Goal: Information Seeking & Learning: Find specific fact

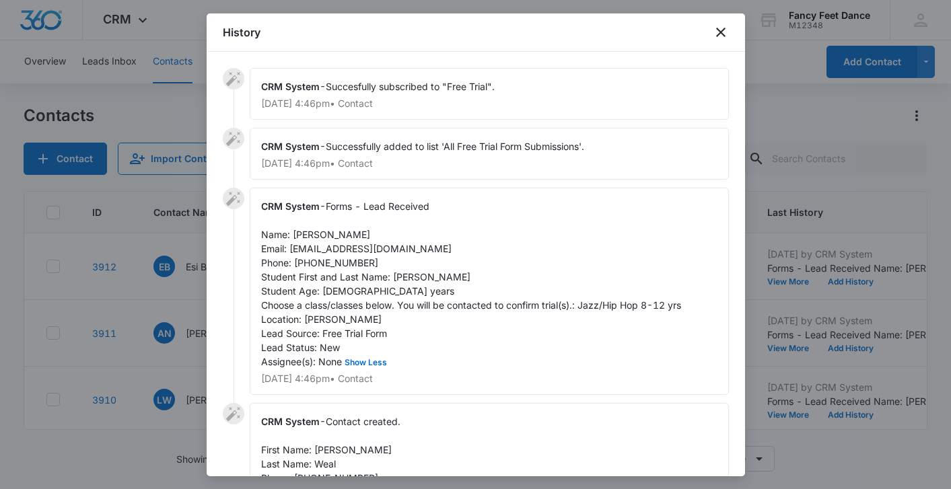
click at [193, 314] on div at bounding box center [475, 244] width 951 height 489
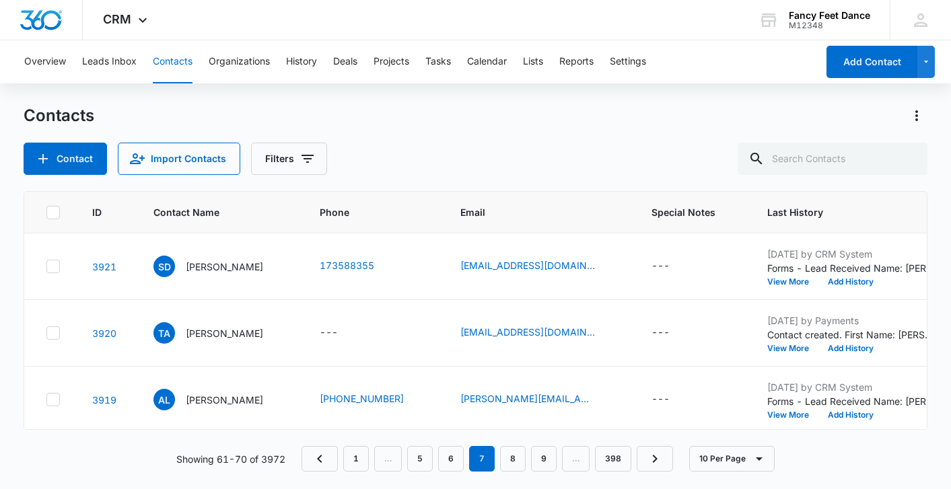
scroll to position [470, 0]
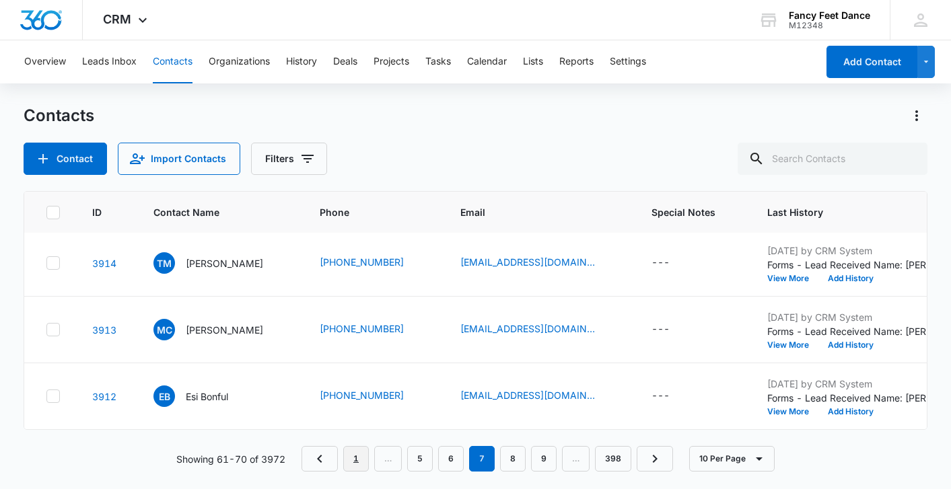
click at [359, 460] on link "1" at bounding box center [356, 459] width 26 height 26
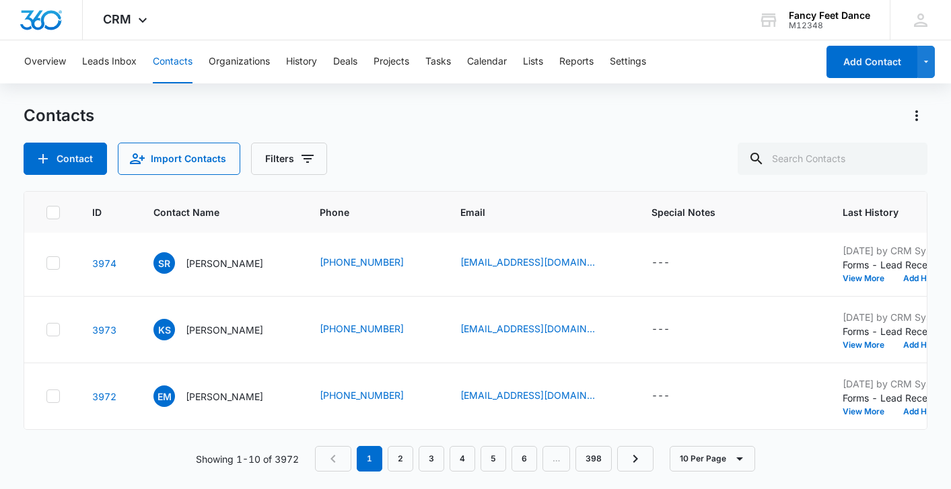
scroll to position [0, 0]
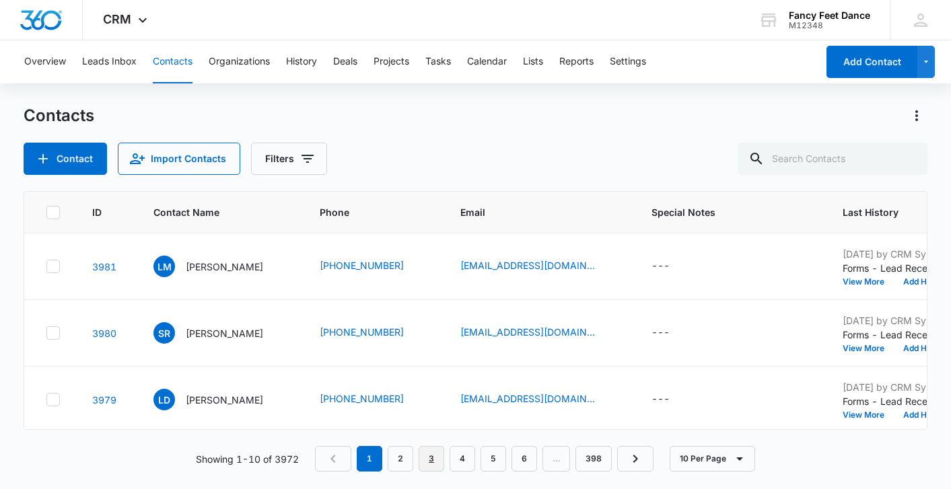
click at [422, 462] on link "3" at bounding box center [431, 459] width 26 height 26
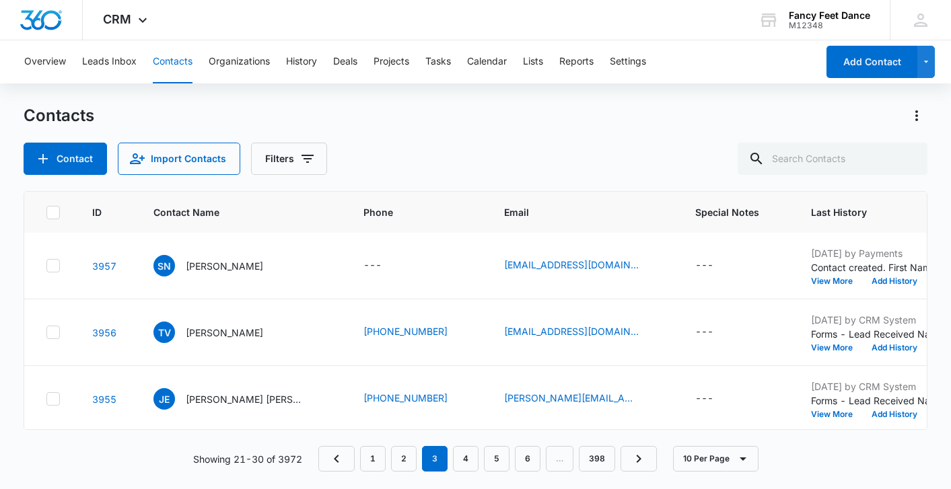
scroll to position [470, 0]
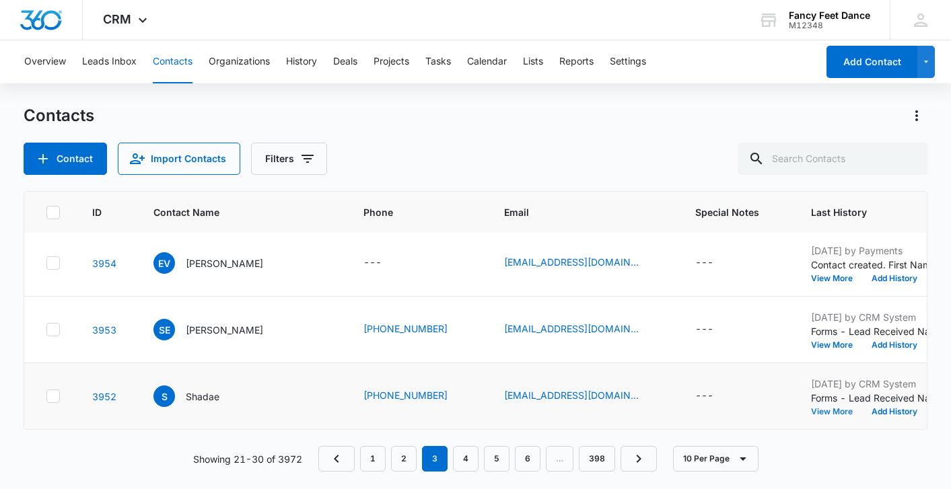
click at [811, 411] on button "View More" at bounding box center [836, 412] width 51 height 8
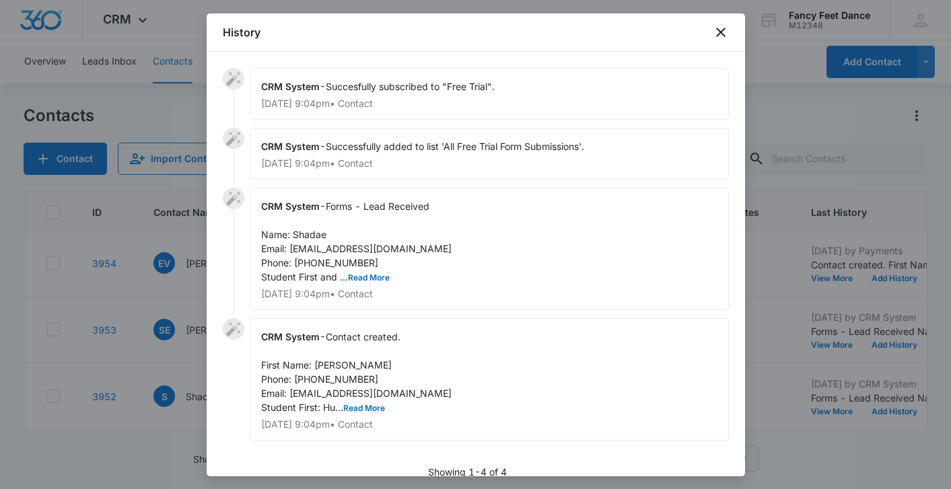
click at [181, 318] on div at bounding box center [475, 244] width 951 height 489
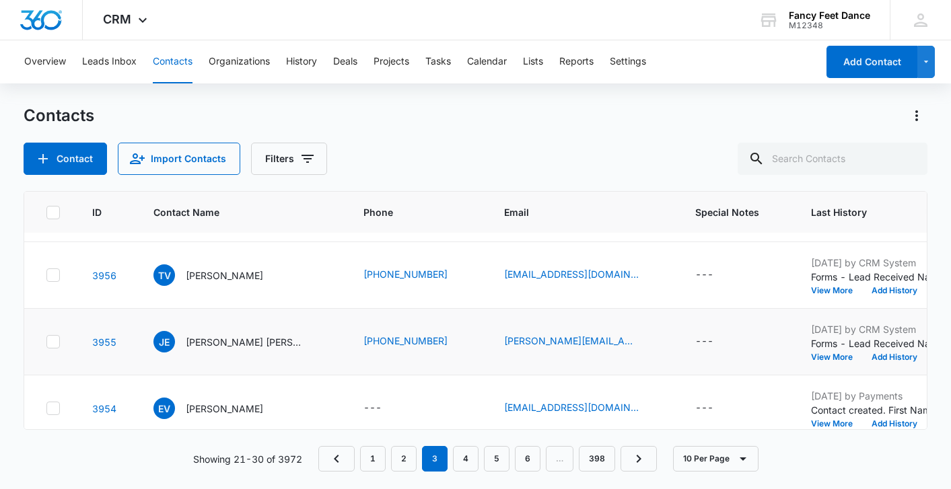
scroll to position [362, 0]
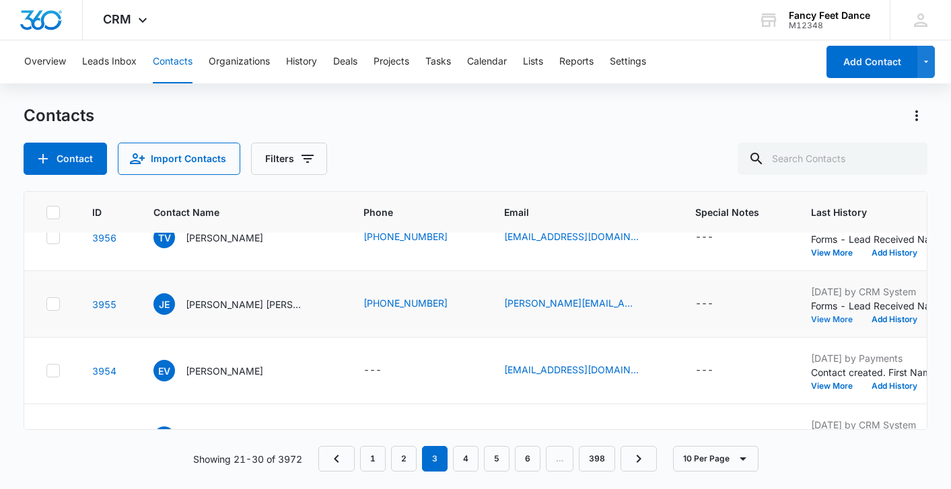
click at [811, 321] on button "View More" at bounding box center [836, 320] width 51 height 8
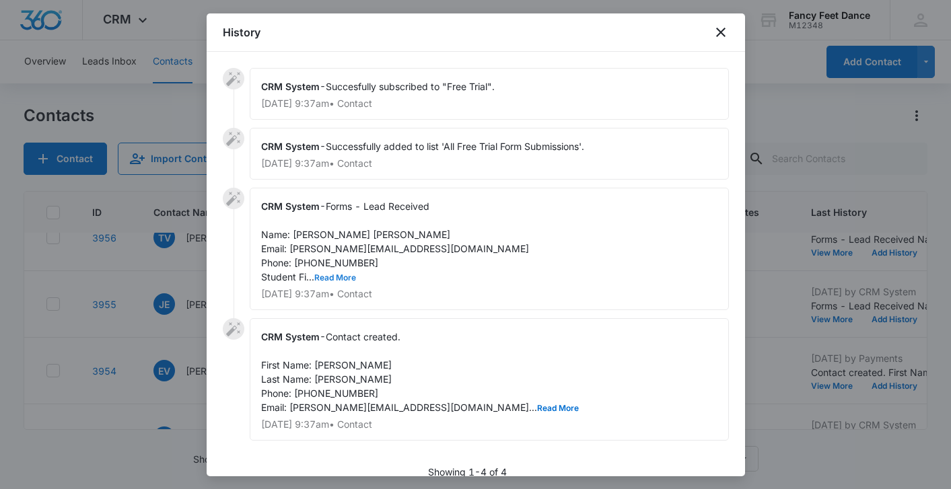
click at [346, 277] on button "Read More" at bounding box center [335, 278] width 42 height 8
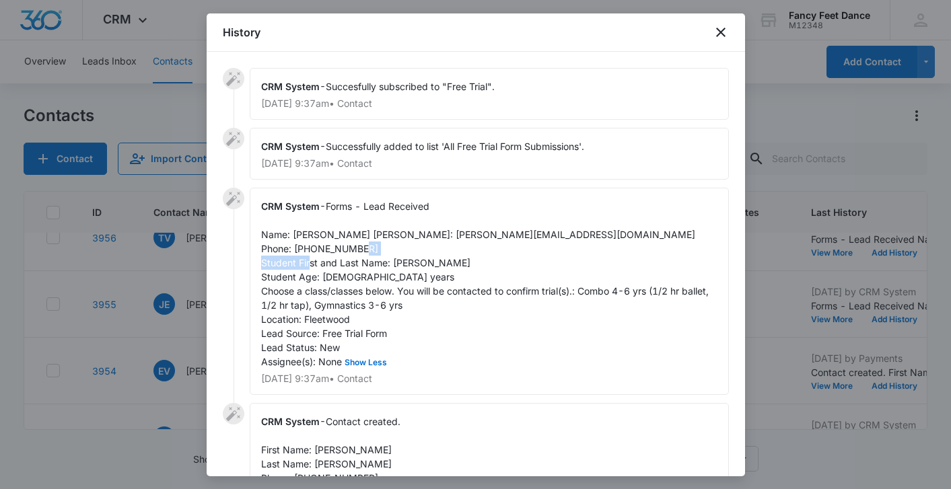
drag, startPoint x: 391, startPoint y: 277, endPoint x: 464, endPoint y: 272, distance: 73.5
click at [464, 273] on span "Forms - Lead Received Name: [PERSON_NAME] [PERSON_NAME]: [PERSON_NAME][EMAIL_AD…" at bounding box center [486, 283] width 450 height 167
copy span "[PERSON_NAME]"
drag, startPoint x: 293, startPoint y: 234, endPoint x: 366, endPoint y: 235, distance: 72.7
click at [366, 235] on div "CRM System - Forms - Lead Received Name: [PERSON_NAME] [PERSON_NAME]: [PERSON_N…" at bounding box center [489, 291] width 479 height 207
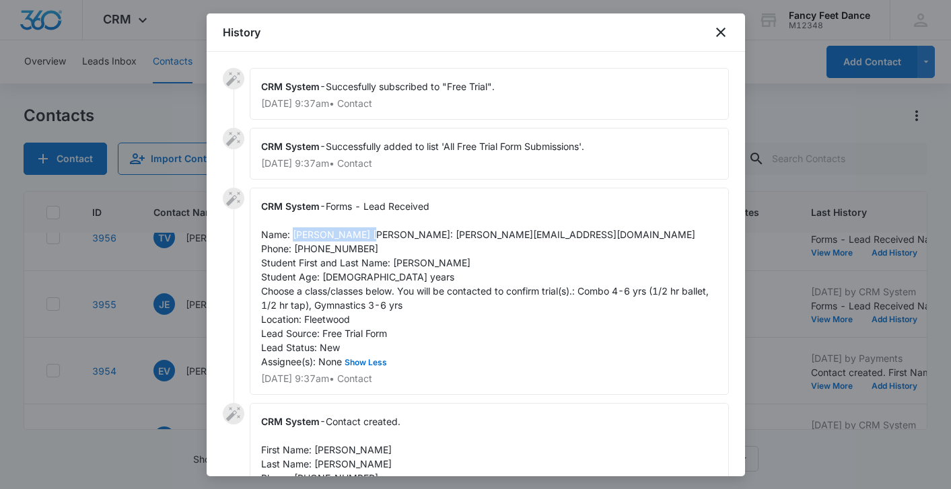
copy span "[PERSON_NAME] [PERSON_NAME]"
click at [338, 265] on span "Forms - Lead Received Name: [PERSON_NAME] [PERSON_NAME]: [PERSON_NAME][EMAIL_AD…" at bounding box center [486, 283] width 450 height 167
copy span "6468947443"
drag, startPoint x: 290, startPoint y: 249, endPoint x: 386, endPoint y: 250, distance: 95.5
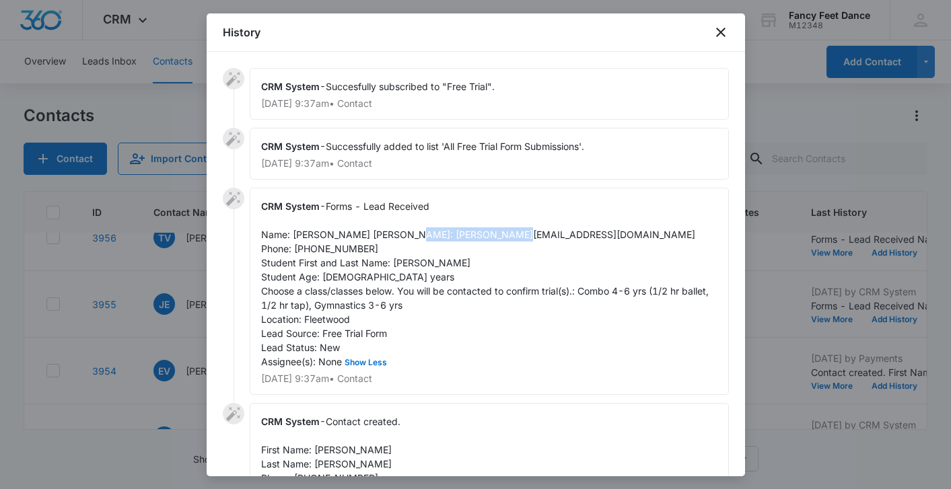
click at [386, 250] on div "CRM System - Forms - Lead Received Name: [PERSON_NAME] [PERSON_NAME]: [PERSON_N…" at bounding box center [489, 291] width 479 height 207
copy span "[PERSON_NAME][EMAIL_ADDRESS][DOMAIN_NAME]"
click at [130, 318] on div at bounding box center [475, 244] width 951 height 489
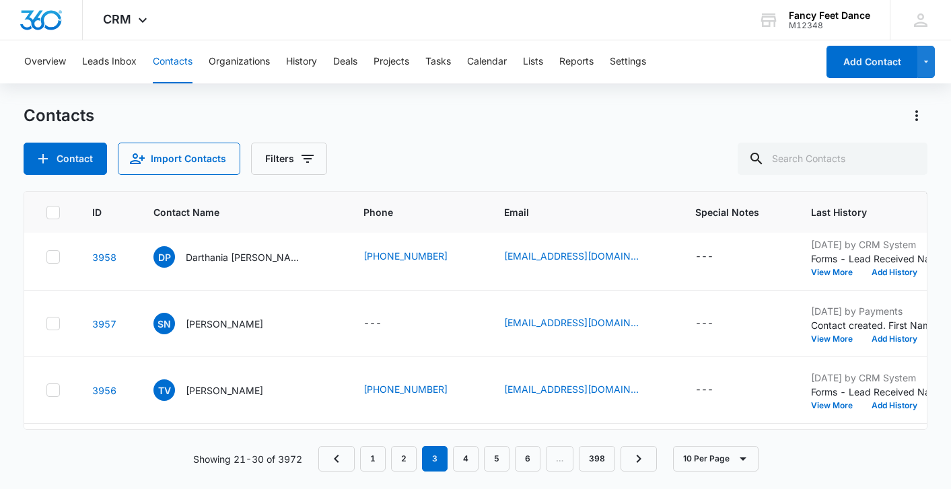
scroll to position [200, 0]
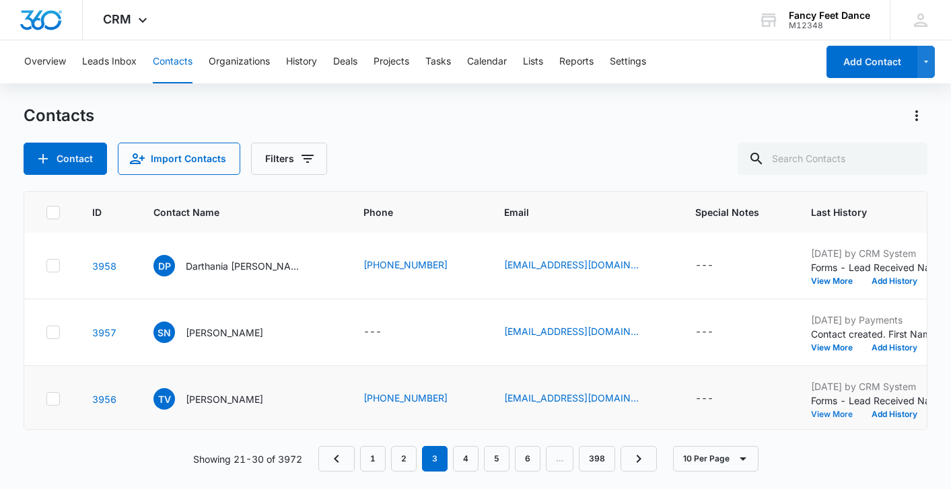
click at [811, 414] on button "View More" at bounding box center [836, 414] width 51 height 8
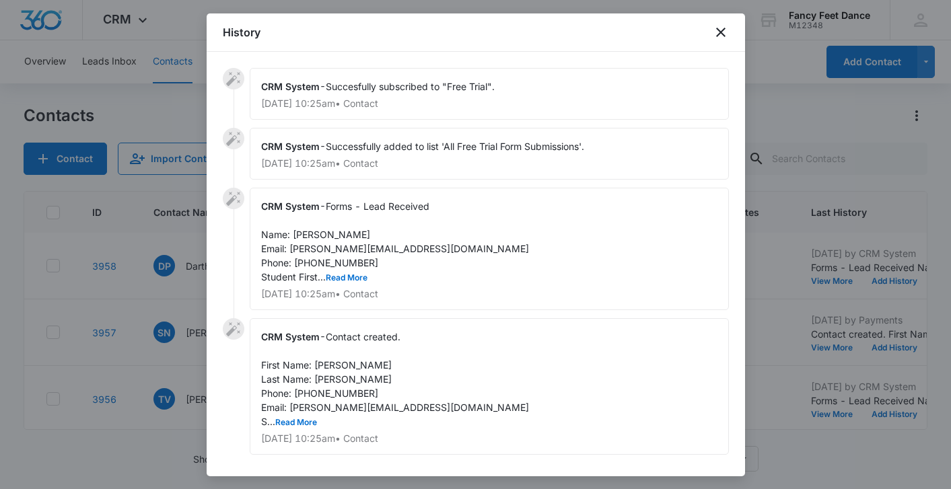
click at [331, 272] on span "Forms - Lead Received Name: [PERSON_NAME] Email: [PERSON_NAME][EMAIL_ADDRESS][D…" at bounding box center [395, 241] width 268 height 82
click at [336, 280] on button "Read More" at bounding box center [347, 278] width 42 height 8
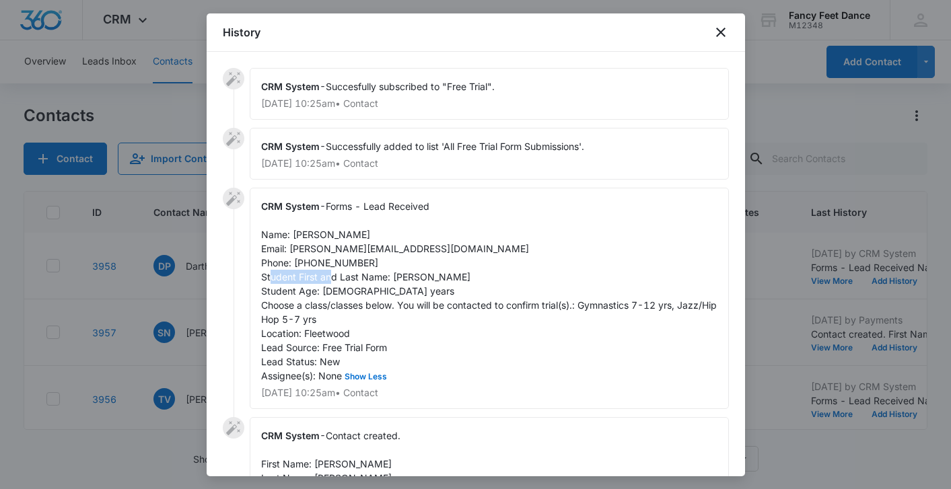
drag, startPoint x: 392, startPoint y: 274, endPoint x: 459, endPoint y: 273, distance: 66.6
click at [459, 273] on div "CRM System - Forms - Lead Received Name: [PERSON_NAME] Email: [PERSON_NAME][EMA…" at bounding box center [489, 298] width 479 height 221
copy span "[PERSON_NAME]"
drag, startPoint x: 292, startPoint y: 231, endPoint x: 371, endPoint y: 229, distance: 78.7
click at [371, 229] on div "CRM System - Forms - Lead Received Name: [PERSON_NAME] Email: [PERSON_NAME][EMA…" at bounding box center [489, 298] width 479 height 221
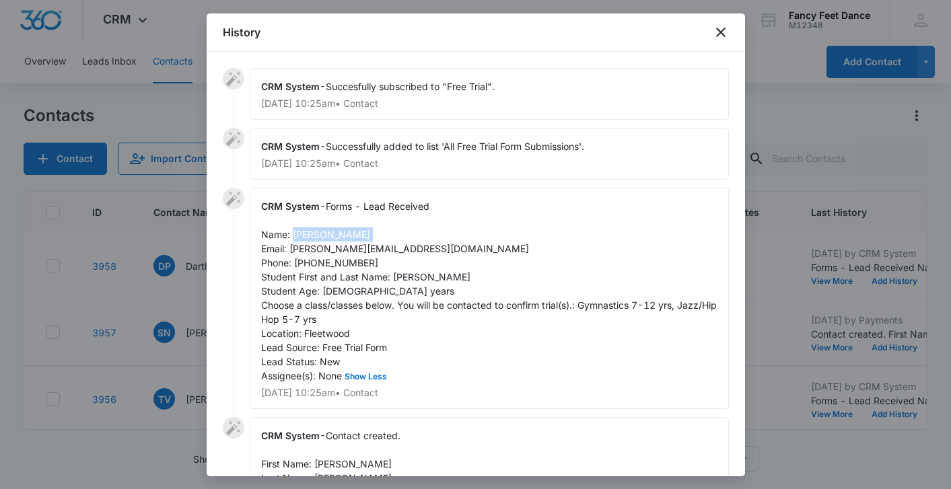
copy span "[PERSON_NAME]"
click at [343, 262] on span "Forms - Lead Received Name: [PERSON_NAME] Email: [PERSON_NAME][EMAIL_ADDRESS][D…" at bounding box center [490, 290] width 458 height 181
copy span "9142521691"
drag, startPoint x: 289, startPoint y: 250, endPoint x: 380, endPoint y: 250, distance: 90.8
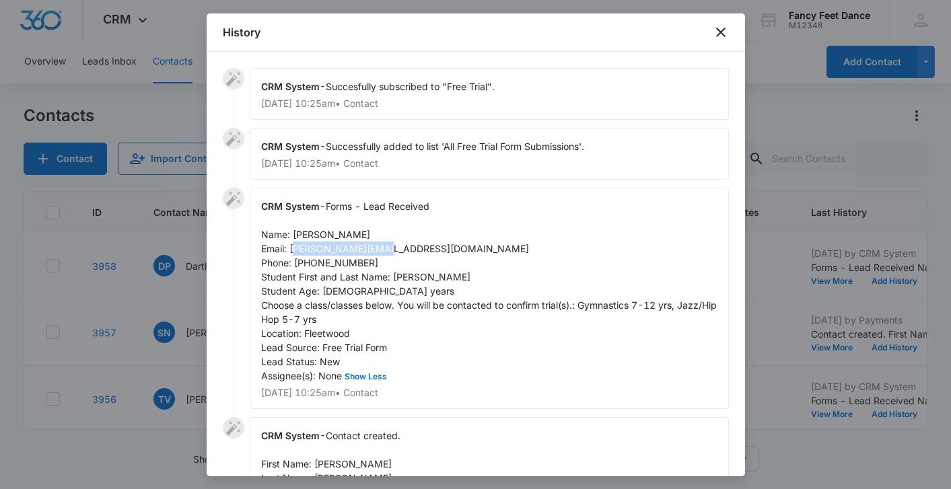
click at [380, 250] on div "CRM System - Forms - Lead Received Name: [PERSON_NAME] Email: [PERSON_NAME][EMA…" at bounding box center [489, 298] width 479 height 221
copy span "[EMAIL_ADDRESS][DOMAIN_NAME]"
click at [177, 338] on div at bounding box center [475, 244] width 951 height 489
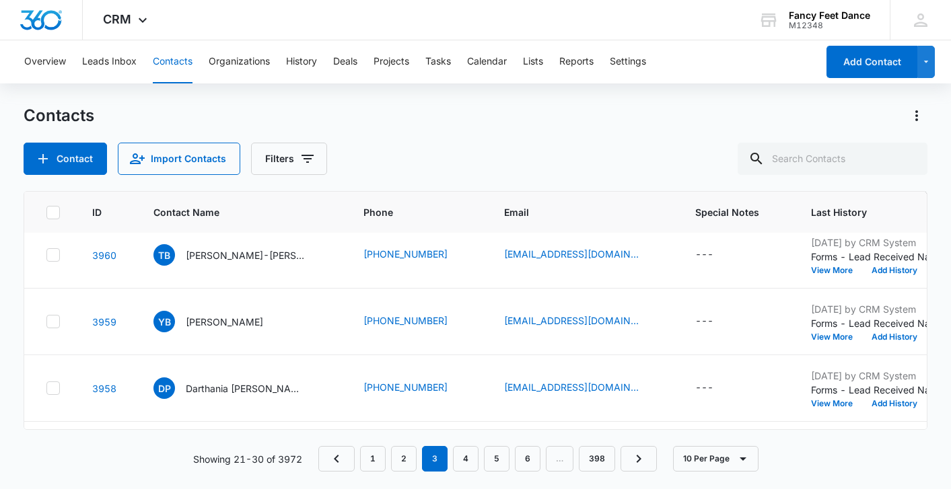
scroll to position [77, 0]
click at [811, 403] on button "View More" at bounding box center [836, 404] width 51 height 8
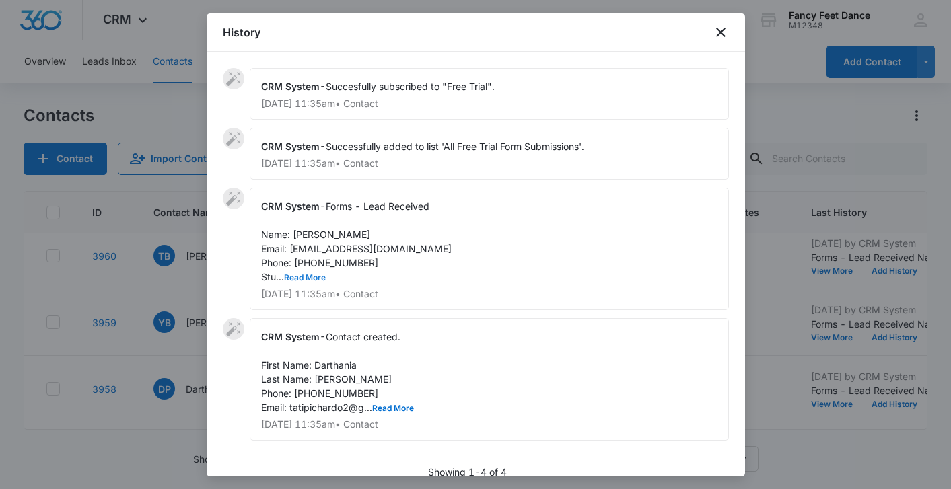
click at [301, 274] on button "Read More" at bounding box center [305, 278] width 42 height 8
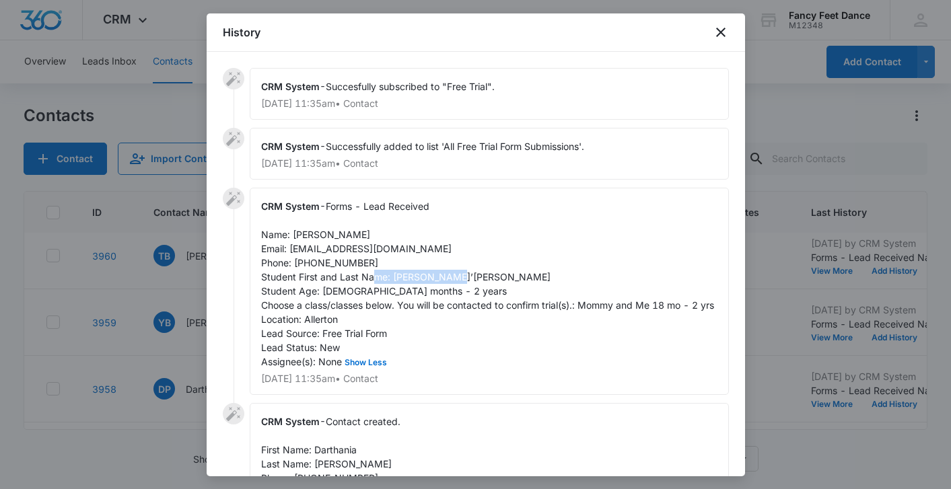
drag, startPoint x: 390, startPoint y: 277, endPoint x: 483, endPoint y: 270, distance: 93.0
click at [483, 272] on div "CRM System - Forms - Lead Received Name: [PERSON_NAME] Email: [EMAIL_ADDRESS][D…" at bounding box center [489, 291] width 479 height 207
copy span "Mae’lahnie champ"
click at [295, 233] on span "Forms - Lead Received Name: [PERSON_NAME] Email: [EMAIL_ADDRESS][DOMAIN_NAME] P…" at bounding box center [487, 283] width 453 height 167
drag, startPoint x: 293, startPoint y: 233, endPoint x: 390, endPoint y: 235, distance: 96.9
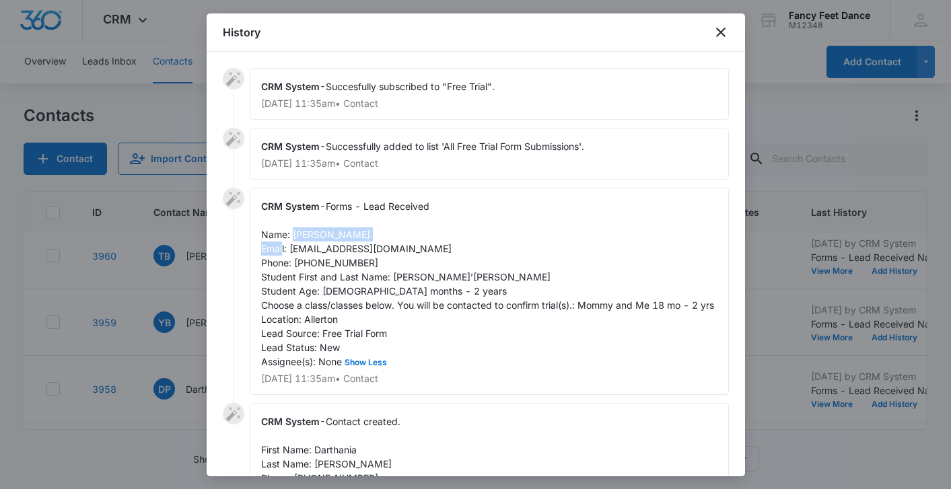
click at [391, 235] on div "CRM System - Forms - Lead Received Name: [PERSON_NAME] Email: [EMAIL_ADDRESS][D…" at bounding box center [489, 291] width 479 height 207
copy span "Darthania [PERSON_NAME]"
click at [314, 262] on span "Forms - Lead Received Name: [PERSON_NAME] Email: [EMAIL_ADDRESS][DOMAIN_NAME] P…" at bounding box center [487, 283] width 453 height 167
click at [314, 261] on span "Forms - Lead Received Name: [PERSON_NAME] Email: [EMAIL_ADDRESS][DOMAIN_NAME] P…" at bounding box center [487, 283] width 453 height 167
drag, startPoint x: 293, startPoint y: 234, endPoint x: 390, endPoint y: 236, distance: 96.2
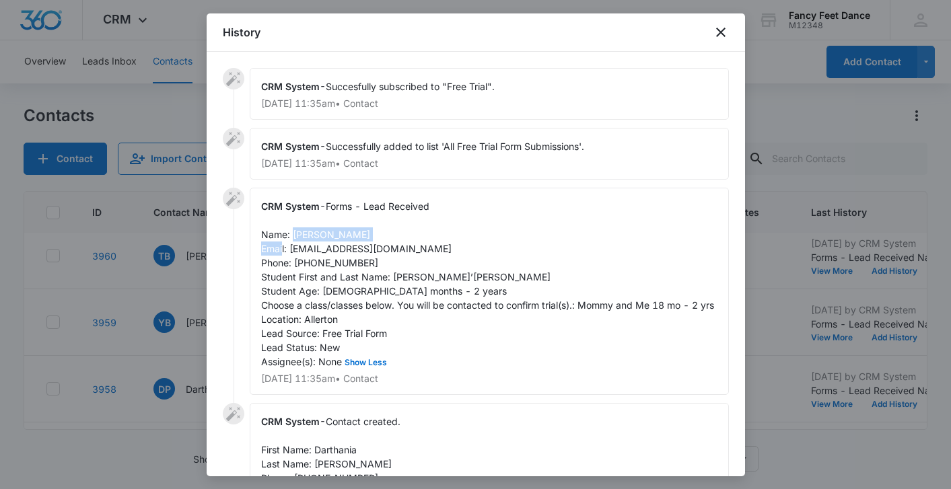
click at [390, 236] on div "CRM System - Forms - Lead Received Name: [PERSON_NAME] Email: [EMAIL_ADDRESS][D…" at bounding box center [489, 291] width 479 height 207
drag, startPoint x: 288, startPoint y: 249, endPoint x: 404, endPoint y: 244, distance: 116.5
click at [404, 244] on div "CRM System - Forms - Lead Received Name: [PERSON_NAME] Email: [EMAIL_ADDRESS][D…" at bounding box center [489, 291] width 479 height 207
click at [163, 336] on div at bounding box center [475, 244] width 951 height 489
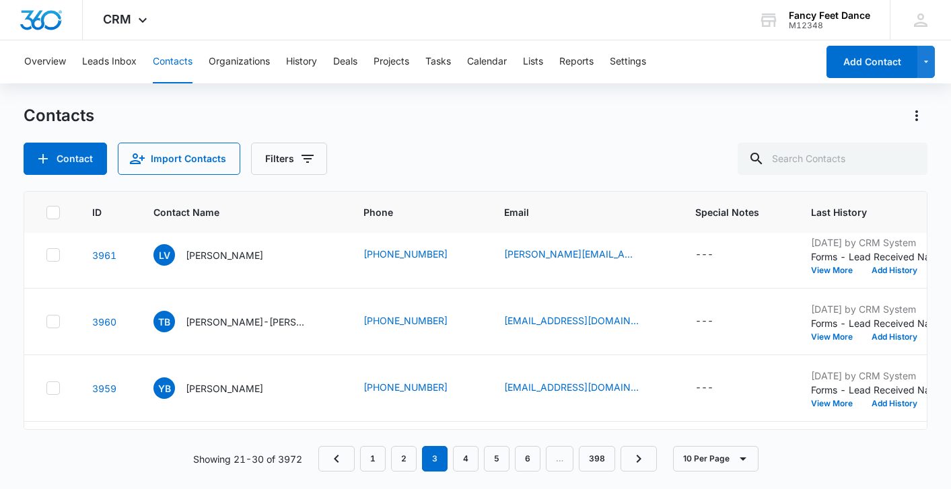
scroll to position [7, 0]
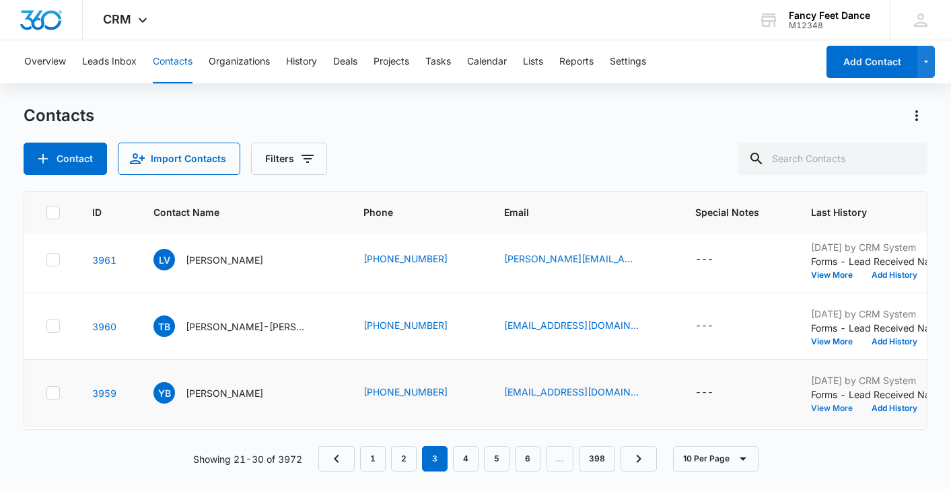
click at [811, 410] on button "View More" at bounding box center [836, 408] width 51 height 8
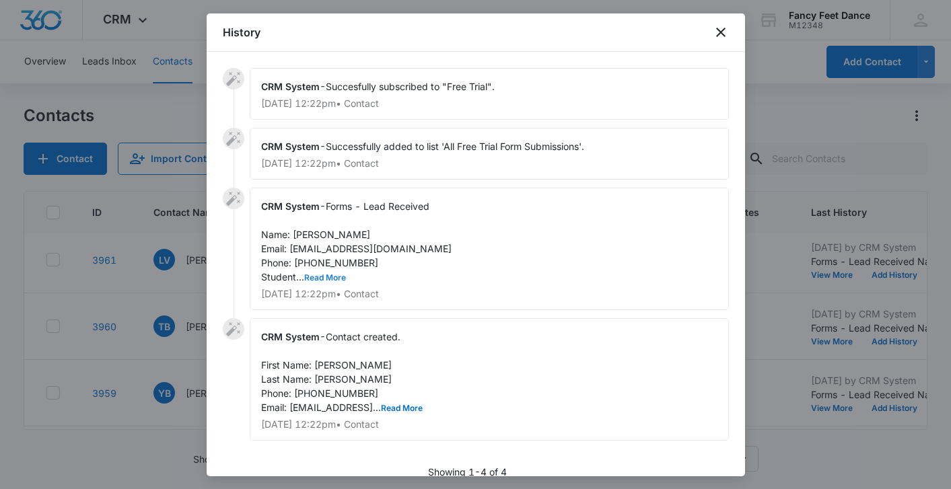
click at [326, 279] on button "Read More" at bounding box center [325, 278] width 42 height 8
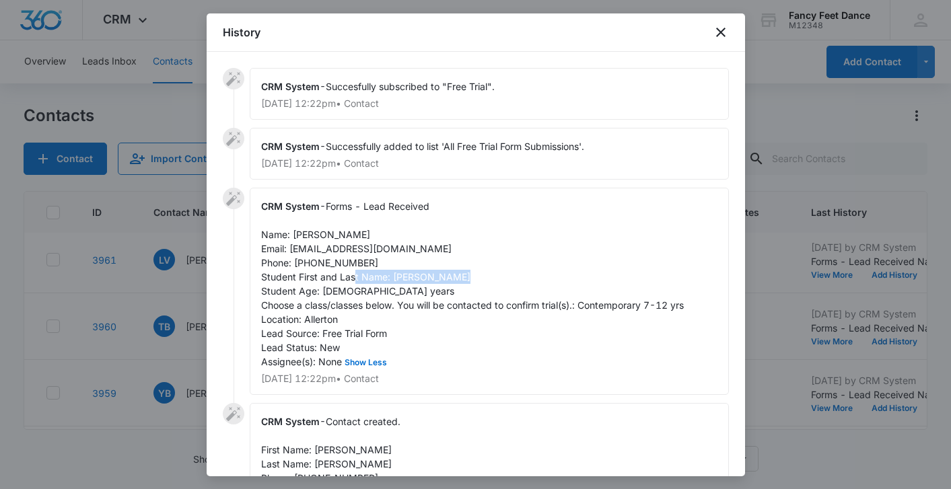
drag, startPoint x: 393, startPoint y: 278, endPoint x: 490, endPoint y: 278, distance: 97.6
click at [490, 278] on span "Forms - Lead Received Name: [PERSON_NAME] Email: [EMAIL_ADDRESS][DOMAIN_NAME] P…" at bounding box center [472, 283] width 423 height 167
drag, startPoint x: 293, startPoint y: 233, endPoint x: 359, endPoint y: 235, distance: 65.3
click at [359, 235] on div "CRM System - Forms - Lead Received Name: [PERSON_NAME] Email: [EMAIL_ADDRESS][D…" at bounding box center [489, 291] width 479 height 207
drag, startPoint x: 295, startPoint y: 264, endPoint x: 367, endPoint y: 263, distance: 71.3
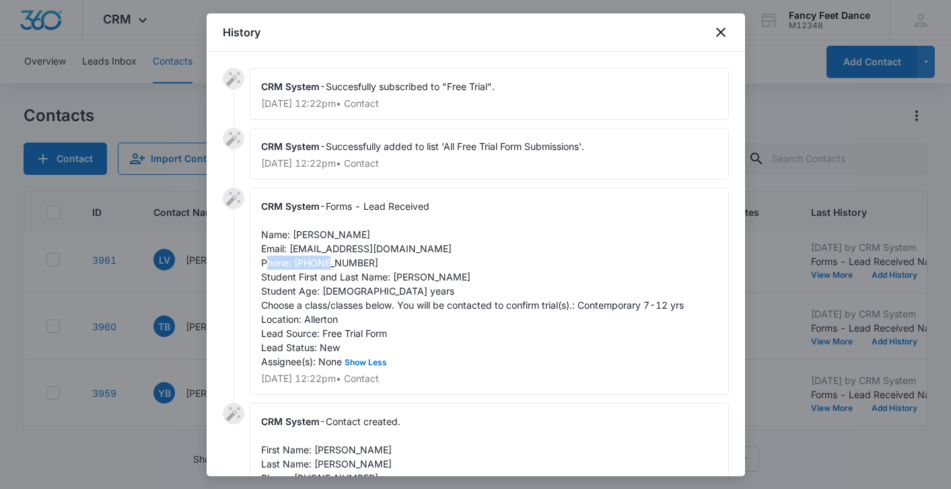
click at [367, 263] on span "Forms - Lead Received Name: [PERSON_NAME] Email: [EMAIL_ADDRESS][DOMAIN_NAME] P…" at bounding box center [472, 283] width 423 height 167
drag, startPoint x: 290, startPoint y: 249, endPoint x: 414, endPoint y: 244, distance: 124.6
click at [415, 244] on div "CRM System - Forms - Lead Received Name: [PERSON_NAME] Email: [EMAIL_ADDRESS][D…" at bounding box center [489, 291] width 479 height 207
drag, startPoint x: 375, startPoint y: 262, endPoint x: 297, endPoint y: 263, distance: 78.0
click at [297, 263] on div "CRM System - Forms - Lead Received Name: [PERSON_NAME] Email: [EMAIL_ADDRESS][D…" at bounding box center [489, 291] width 479 height 207
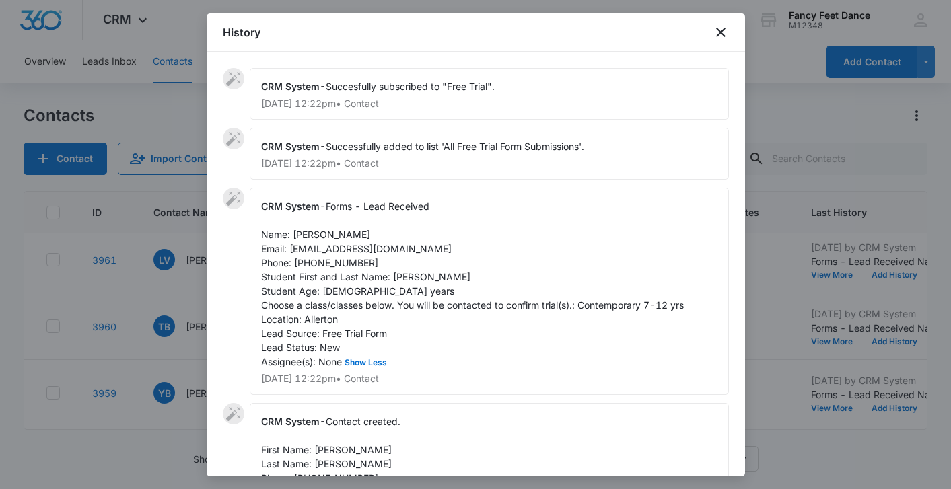
click at [149, 335] on div at bounding box center [475, 244] width 951 height 489
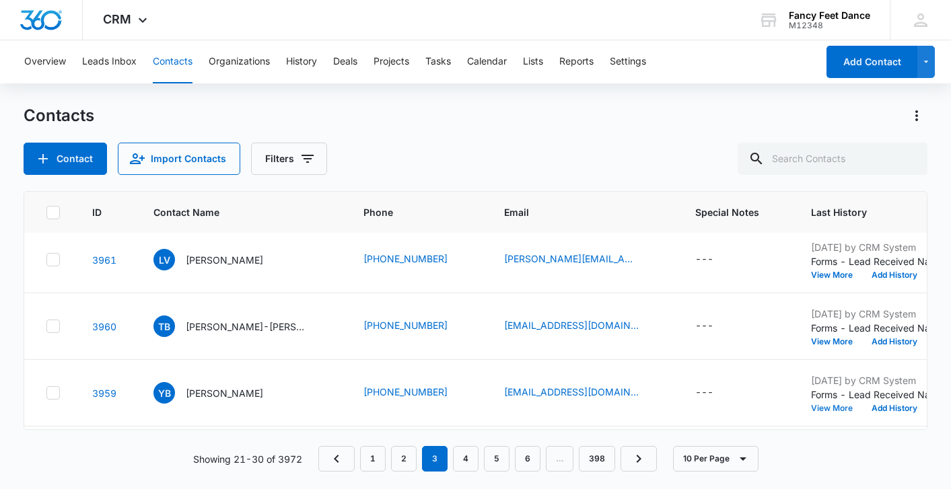
scroll to position [0, 0]
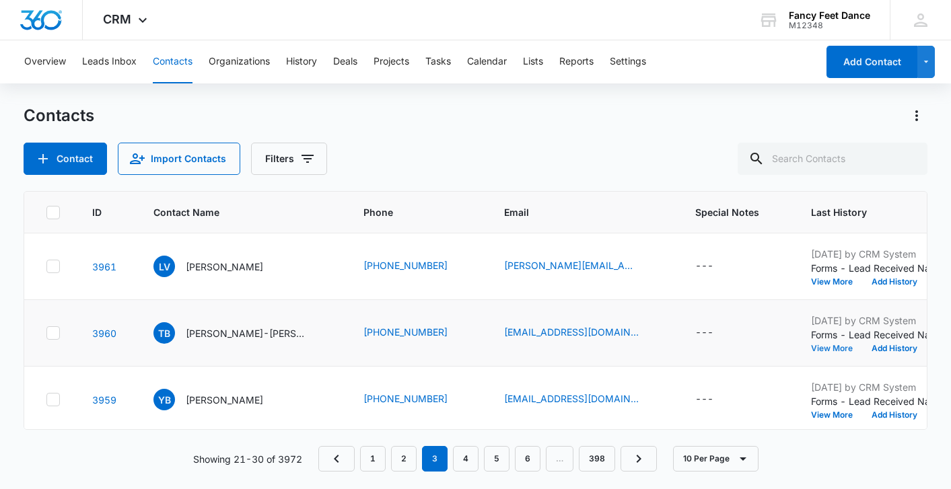
click at [811, 349] on button "View More" at bounding box center [836, 348] width 51 height 8
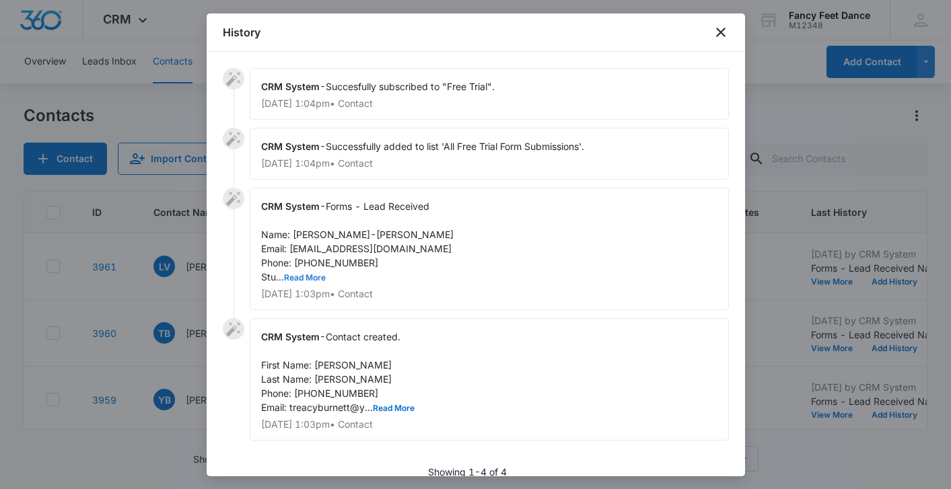
click at [320, 281] on button "Read More" at bounding box center [305, 278] width 42 height 8
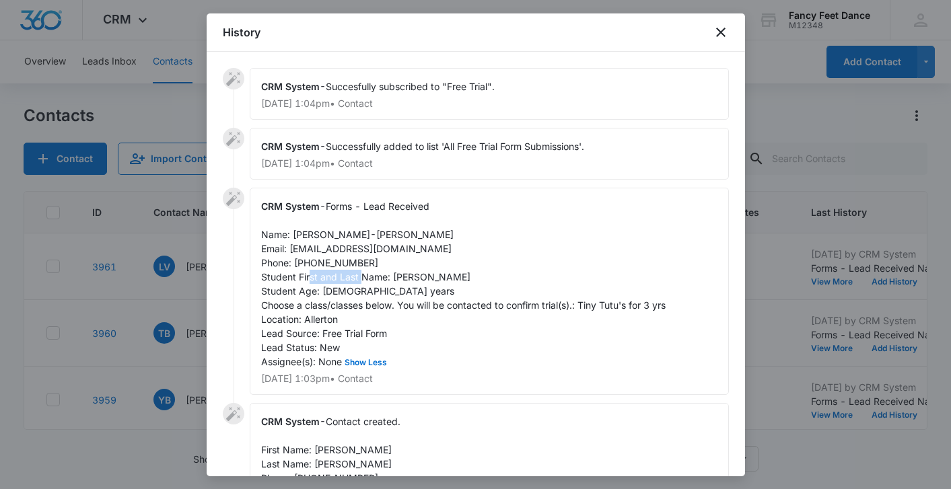
drag, startPoint x: 393, startPoint y: 275, endPoint x: 445, endPoint y: 275, distance: 51.8
click at [445, 275] on div "CRM System - Forms - Lead Received Name: [PERSON_NAME]-[PERSON_NAME] Email: [EM…" at bounding box center [489, 291] width 479 height 207
drag, startPoint x: 291, startPoint y: 233, endPoint x: 409, endPoint y: 238, distance: 117.9
click at [409, 238] on div "CRM System - Forms - Lead Received Name: [PERSON_NAME]-[PERSON_NAME] Email: [EM…" at bounding box center [489, 291] width 479 height 207
click at [340, 262] on span "Forms - Lead Received Name: [PERSON_NAME]-[PERSON_NAME] Email: [EMAIL_ADDRESS][…" at bounding box center [463, 283] width 404 height 167
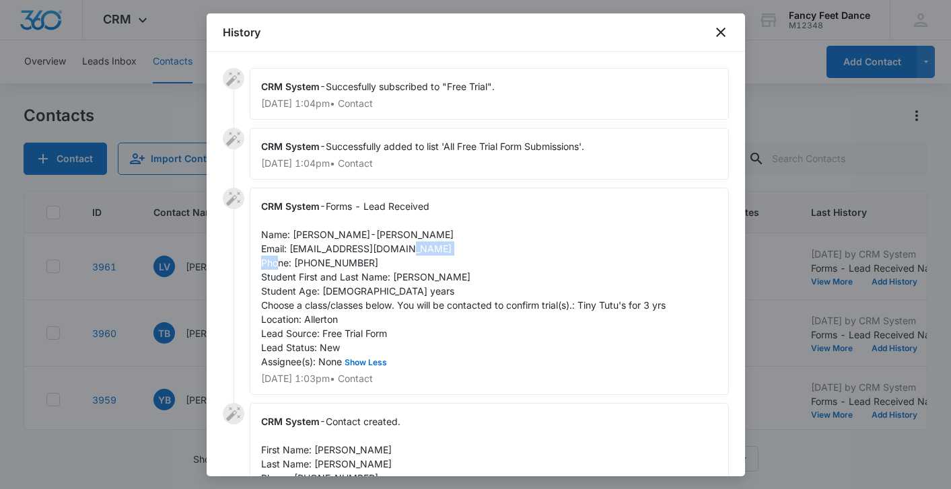
click at [340, 262] on span "Forms - Lead Received Name: [PERSON_NAME]-[PERSON_NAME] Email: [EMAIL_ADDRESS][…" at bounding box center [463, 283] width 404 height 167
drag, startPoint x: 289, startPoint y: 248, endPoint x: 405, endPoint y: 245, distance: 115.8
click at [405, 245] on span "Forms - Lead Received Name: [PERSON_NAME]-[PERSON_NAME] Email: [EMAIL_ADDRESS][…" at bounding box center [463, 283] width 404 height 167
click at [322, 266] on span "Forms - Lead Received Name: [PERSON_NAME]-[PERSON_NAME] Email: [EMAIL_ADDRESS][…" at bounding box center [463, 283] width 404 height 167
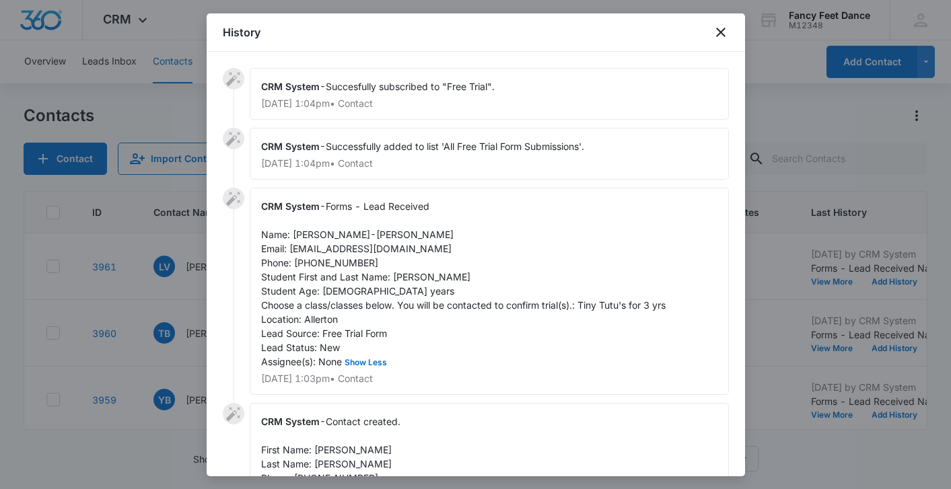
click at [182, 317] on div at bounding box center [475, 244] width 951 height 489
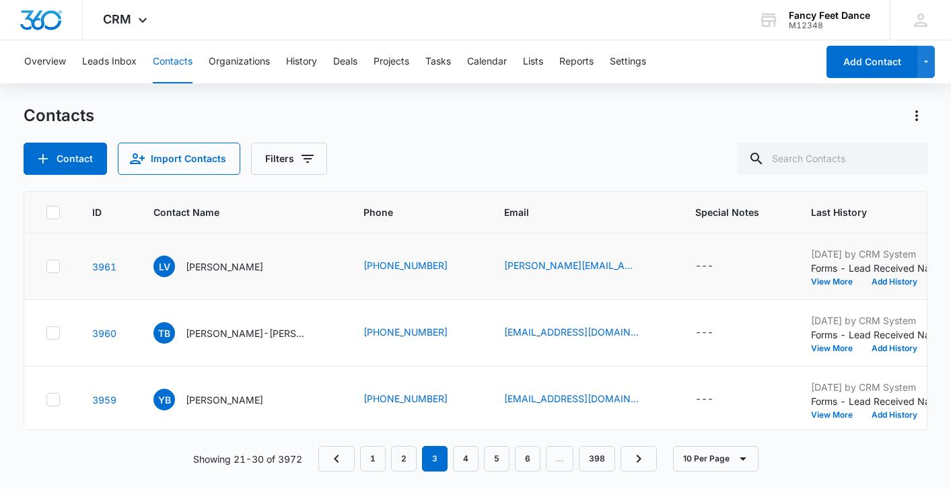
click at [811, 273] on p "Forms - Lead Received Name: [PERSON_NAME] Email: [PERSON_NAME][EMAIL_ADDRESS][P…" at bounding box center [895, 268] width 168 height 14
click at [811, 276] on div "[DATE] by CRM System Forms - Lead Received Name: [PERSON_NAME] Email: [PERSON_N…" at bounding box center [895, 266] width 168 height 39
click at [811, 281] on button "View More" at bounding box center [836, 282] width 51 height 8
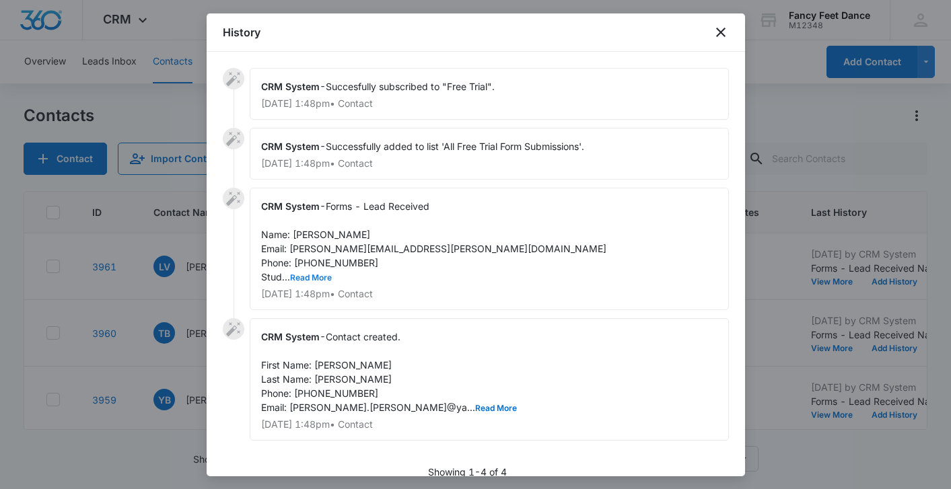
click at [319, 275] on button "Read More" at bounding box center [311, 278] width 42 height 8
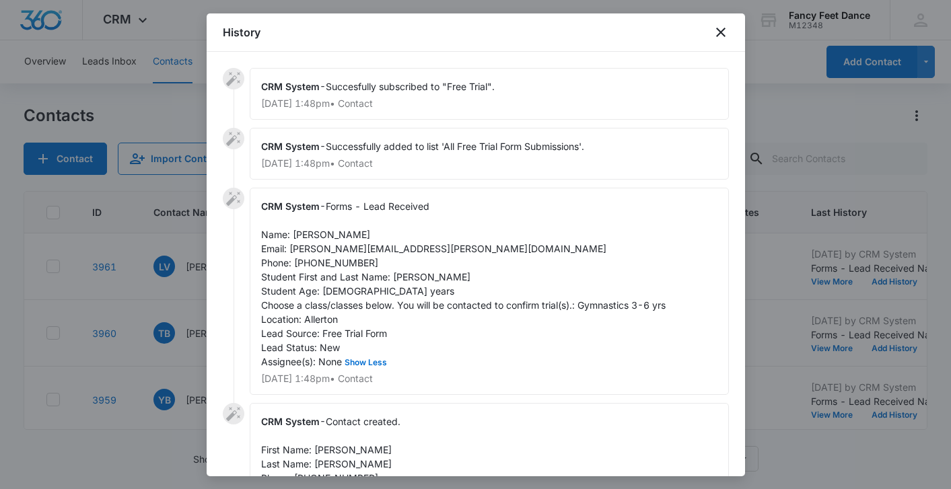
click at [329, 262] on span "Forms - Lead Received Name: [PERSON_NAME] Email: [PERSON_NAME][EMAIL_ADDRESS][P…" at bounding box center [463, 283] width 404 height 167
click at [396, 278] on span "Forms - Lead Received Name: [PERSON_NAME] Email: [PERSON_NAME][EMAIL_ADDRESS][P…" at bounding box center [463, 283] width 404 height 167
drag, startPoint x: 394, startPoint y: 278, endPoint x: 455, endPoint y: 276, distance: 61.9
click at [455, 277] on div "CRM System - Forms - Lead Received Name: [PERSON_NAME] Email: [PERSON_NAME][EMA…" at bounding box center [489, 291] width 479 height 207
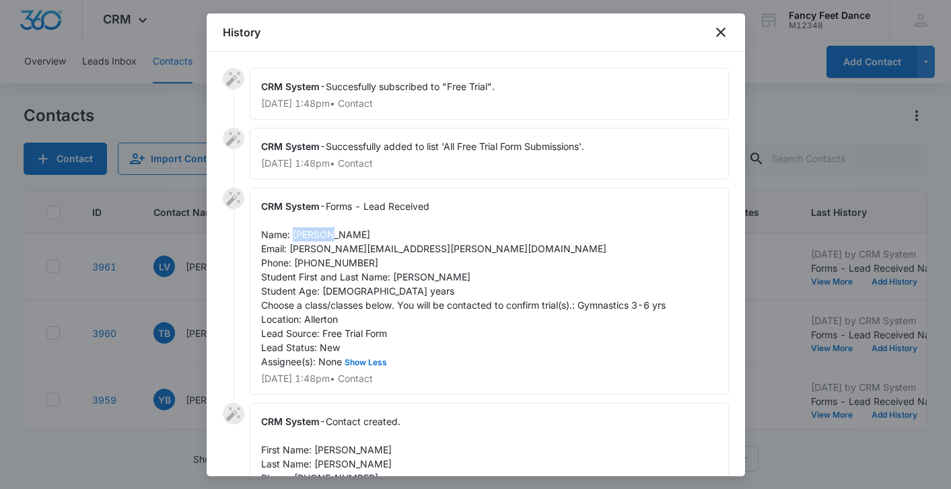
drag, startPoint x: 293, startPoint y: 233, endPoint x: 328, endPoint y: 233, distance: 35.0
click at [329, 233] on span "Forms - Lead Received Name: [PERSON_NAME] Email: [PERSON_NAME][EMAIL_ADDRESS][P…" at bounding box center [463, 283] width 404 height 167
click at [315, 262] on span "Forms - Lead Received Name: [PERSON_NAME] Email: [PERSON_NAME][EMAIL_ADDRESS][P…" at bounding box center [463, 283] width 404 height 167
drag, startPoint x: 289, startPoint y: 248, endPoint x: 416, endPoint y: 248, distance: 127.2
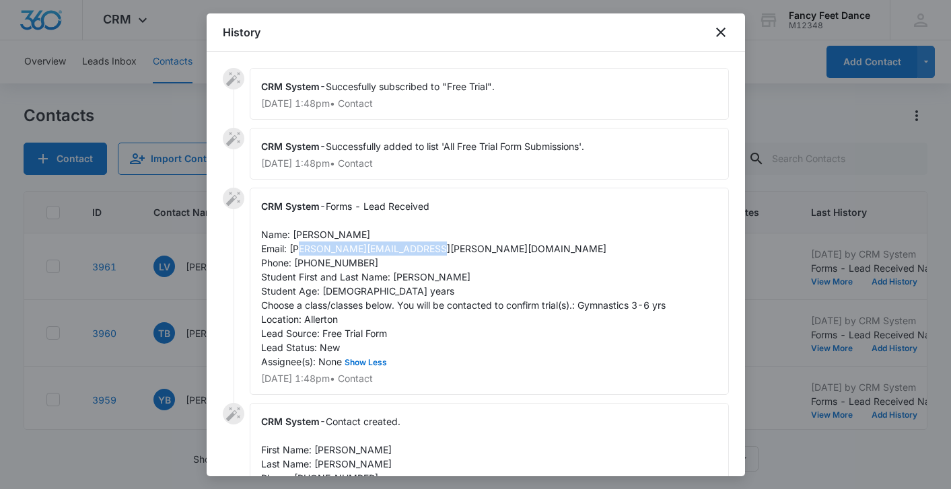
click at [416, 248] on div "CRM System - Forms - Lead Received Name: [PERSON_NAME] Email: [PERSON_NAME][EMA…" at bounding box center [489, 291] width 479 height 207
click at [186, 291] on div at bounding box center [475, 244] width 951 height 489
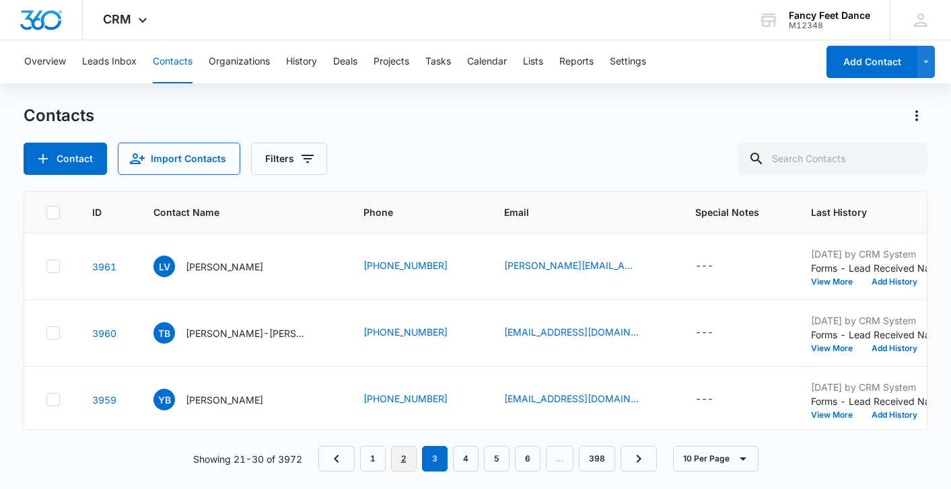
click at [404, 461] on link "2" at bounding box center [404, 459] width 26 height 26
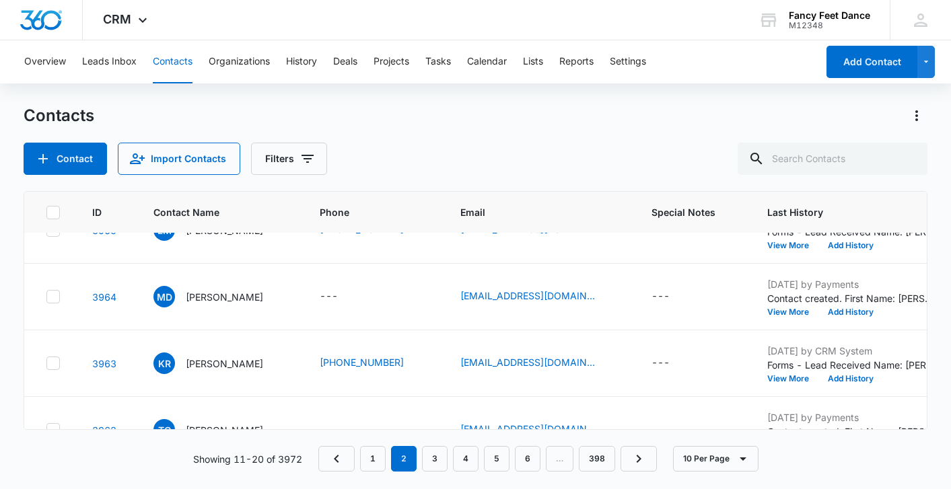
scroll to position [470, 0]
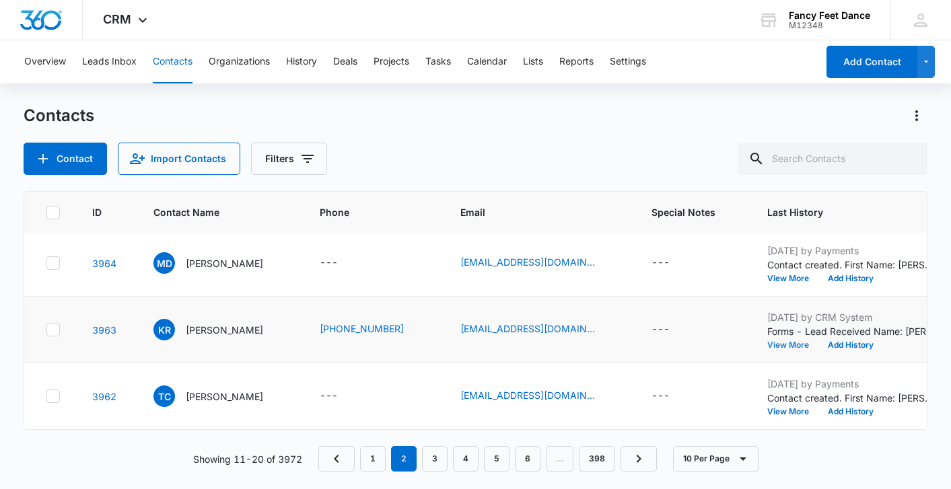
click at [794, 346] on button "View More" at bounding box center [792, 345] width 51 height 8
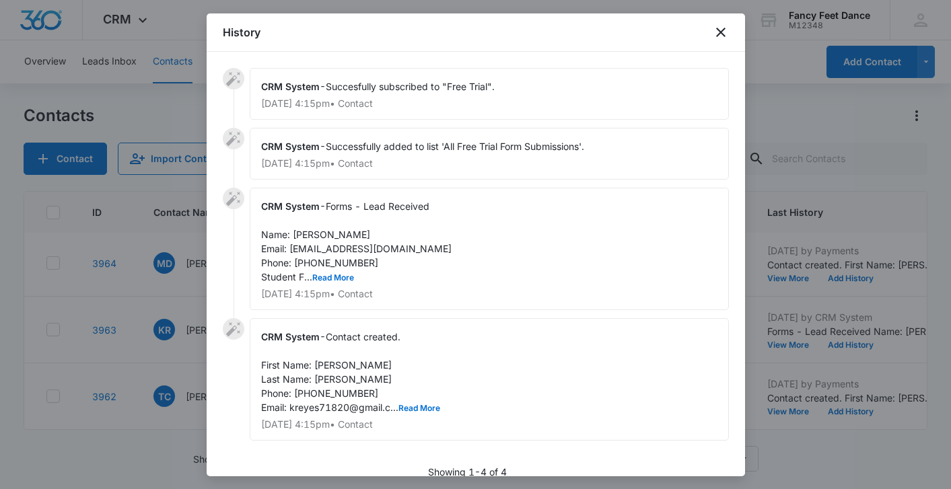
click at [329, 261] on span "Forms - Lead Received Name: [PERSON_NAME] Email: [EMAIL_ADDRESS][DOMAIN_NAME] P…" at bounding box center [356, 241] width 190 height 82
click at [328, 261] on span "Forms - Lead Received Name: [PERSON_NAME] Email: [EMAIL_ADDRESS][DOMAIN_NAME] P…" at bounding box center [356, 241] width 190 height 82
click at [336, 275] on button "Read More" at bounding box center [333, 278] width 42 height 8
